Goal: Navigation & Orientation: Find specific page/section

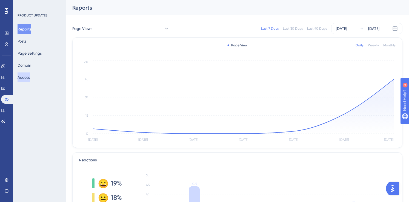
click at [26, 76] on button "Access" at bounding box center [24, 77] width 12 height 10
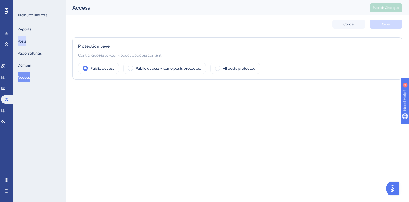
click at [25, 39] on button "Posts" at bounding box center [22, 41] width 9 height 10
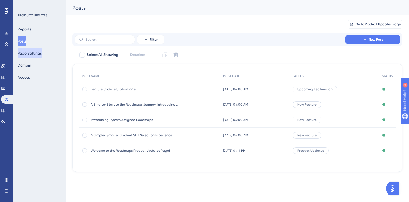
click at [27, 54] on button "Page Settings" at bounding box center [30, 53] width 24 height 10
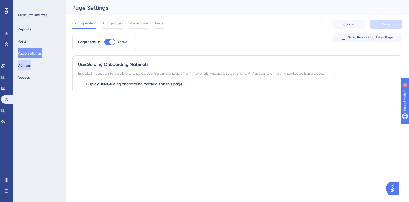
click at [25, 68] on button "Domain" at bounding box center [25, 65] width 14 height 10
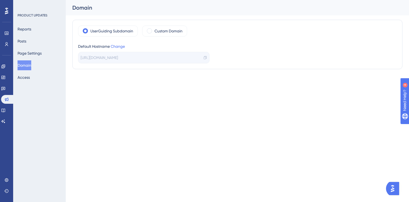
click at [30, 22] on div "PRODUCT UPDATES Reports Posts Page Settings Domain Access" at bounding box center [40, 47] width 44 height 69
click at [29, 27] on button "Reports" at bounding box center [25, 29] width 14 height 10
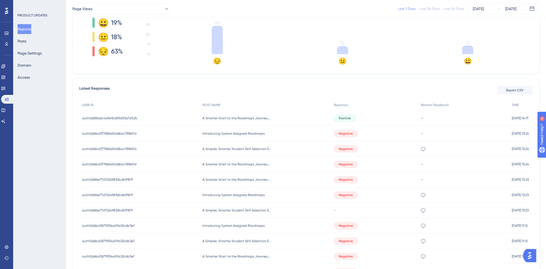
scroll to position [160, 0]
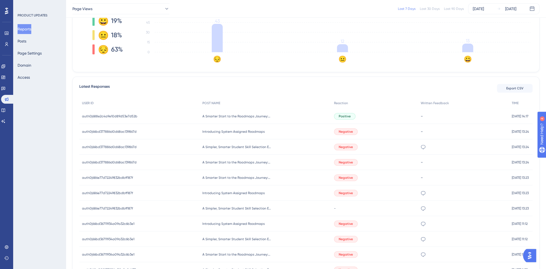
click at [72, 17] on div "Page Views Last 7 Days Last 30 Days Last 90 Days Sep 18 2025 Sep 24 2025" at bounding box center [306, 9] width 480 height 18
